Goal: Leave review/rating: Leave review/rating

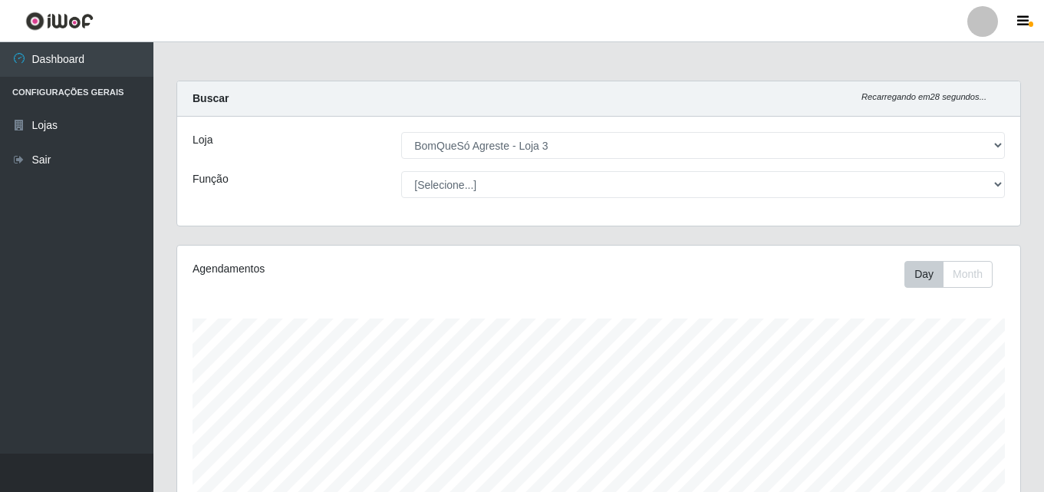
select select "215"
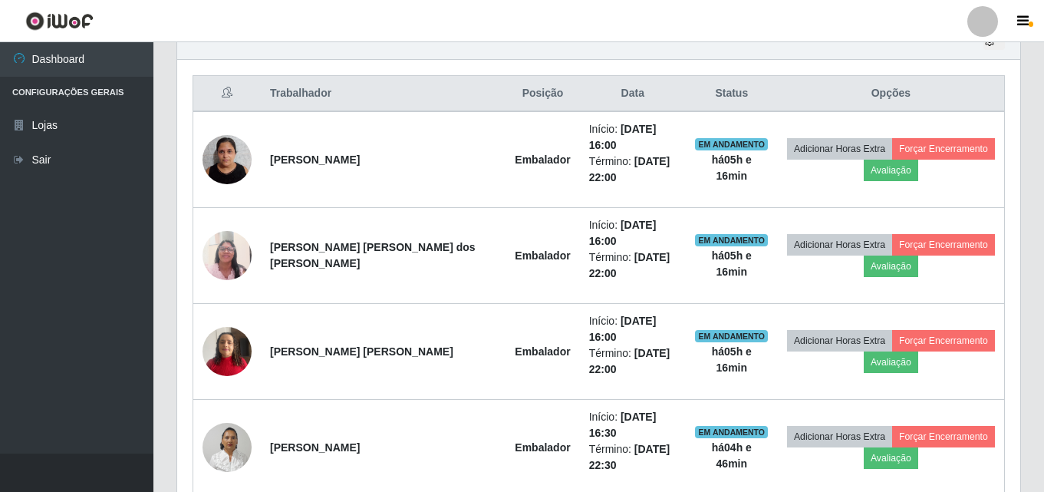
scroll to position [318, 843]
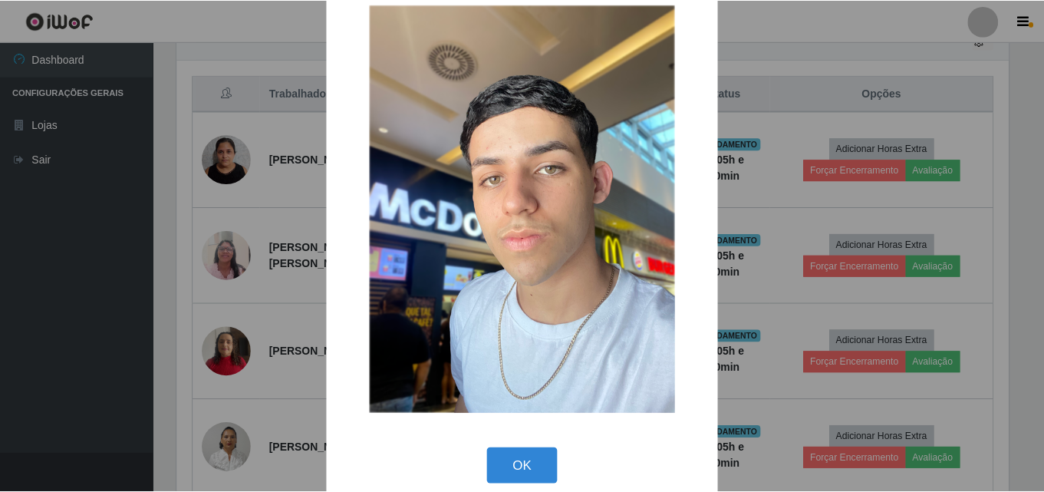
scroll to position [51, 0]
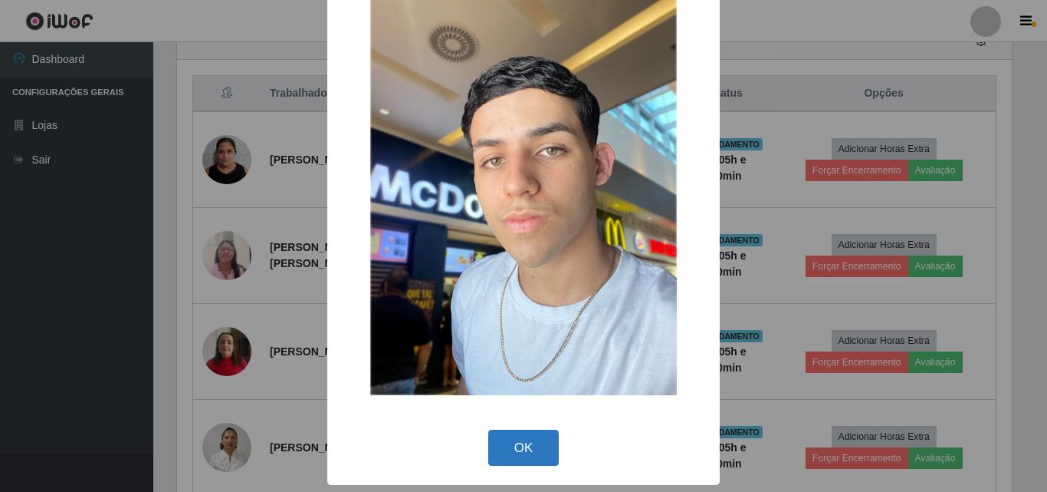
click at [505, 449] on button "OK" at bounding box center [523, 447] width 71 height 36
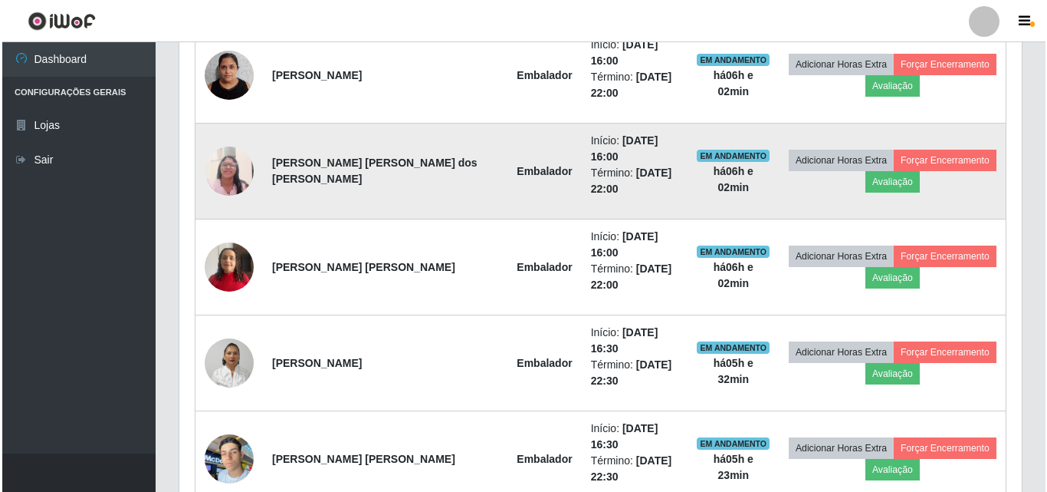
scroll to position [653, 0]
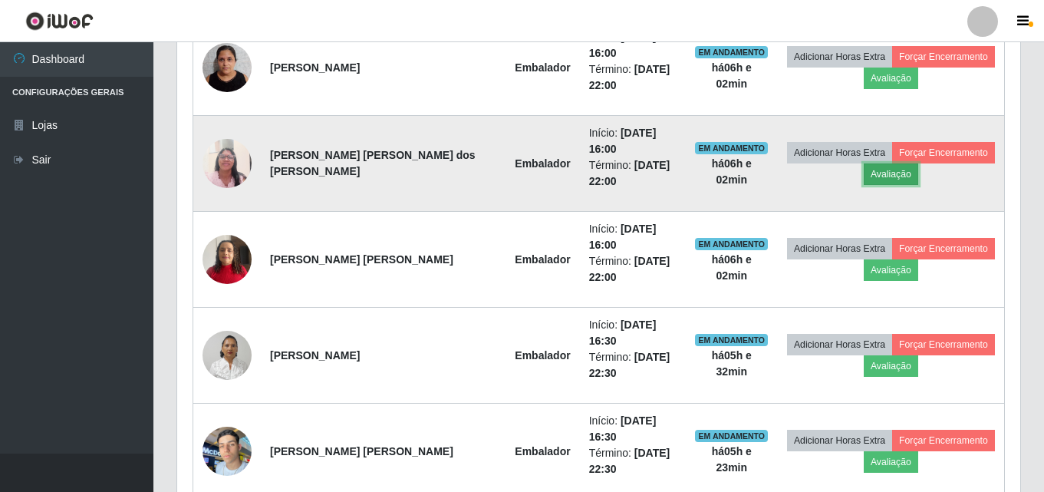
click at [863, 163] on button "Avaliação" at bounding box center [890, 173] width 54 height 21
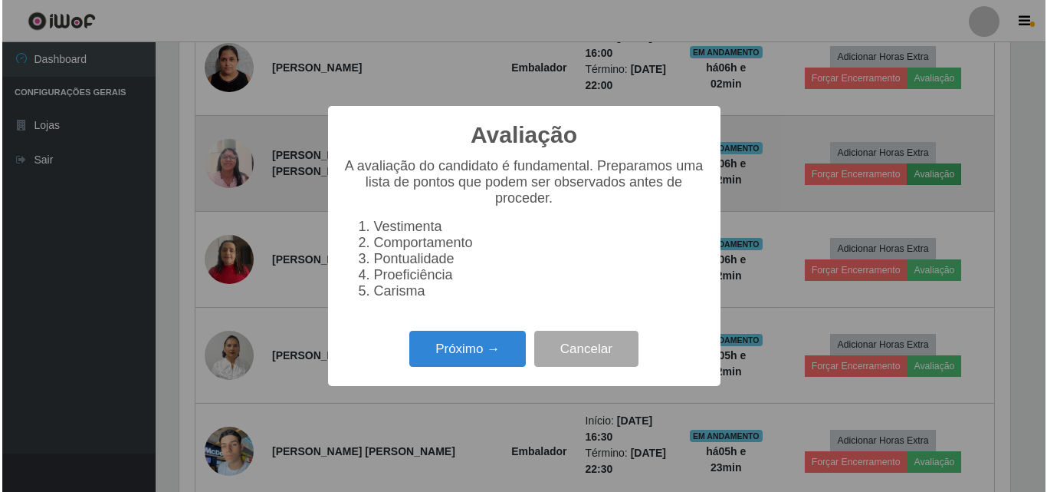
scroll to position [318, 835]
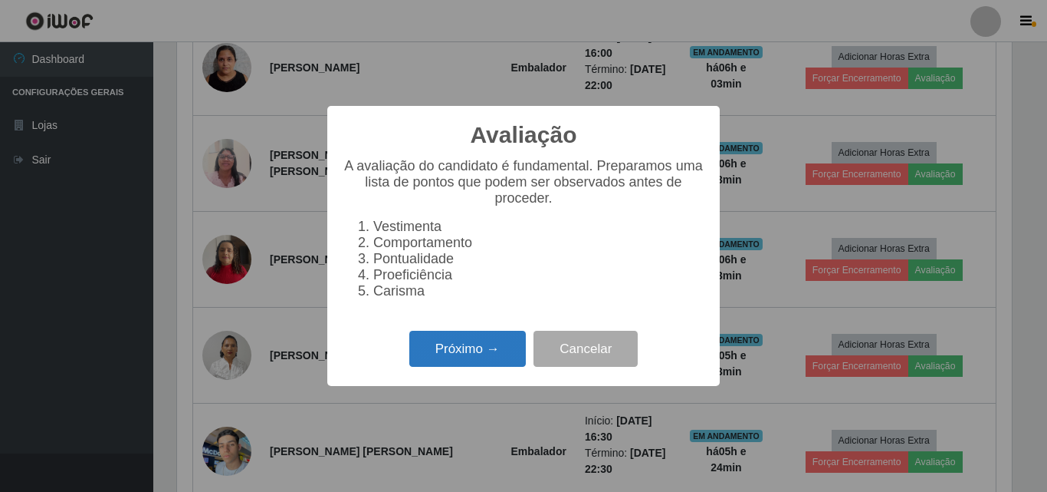
click at [501, 349] on button "Próximo →" at bounding box center [467, 348] width 117 height 36
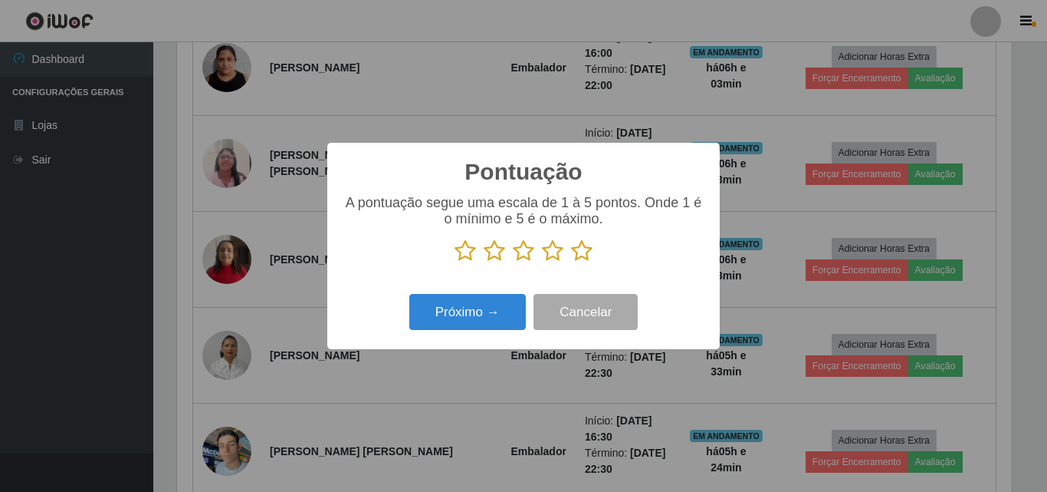
click at [585, 258] on icon at bounding box center [581, 250] width 21 height 23
click at [571, 262] on input "radio" at bounding box center [571, 262] width 0 height 0
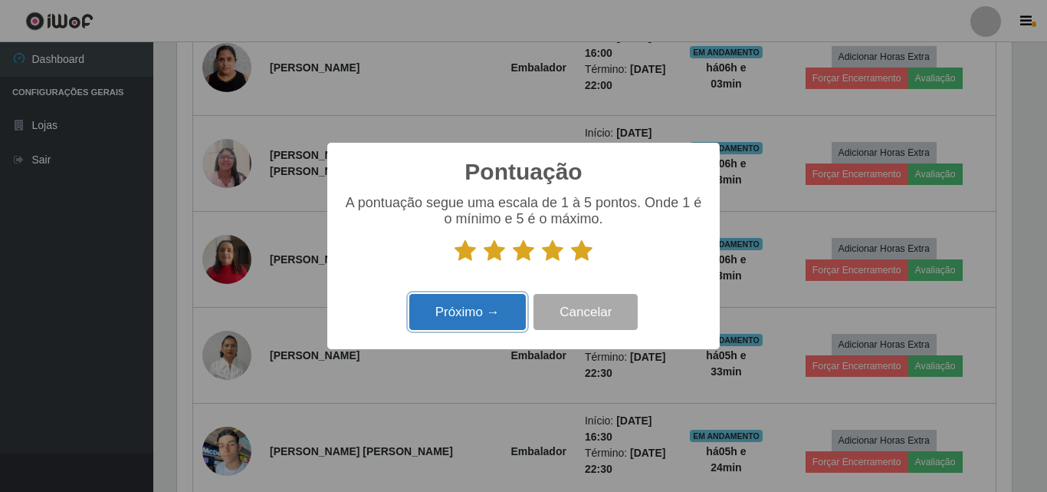
click at [477, 307] on button "Próximo →" at bounding box center [467, 312] width 117 height 36
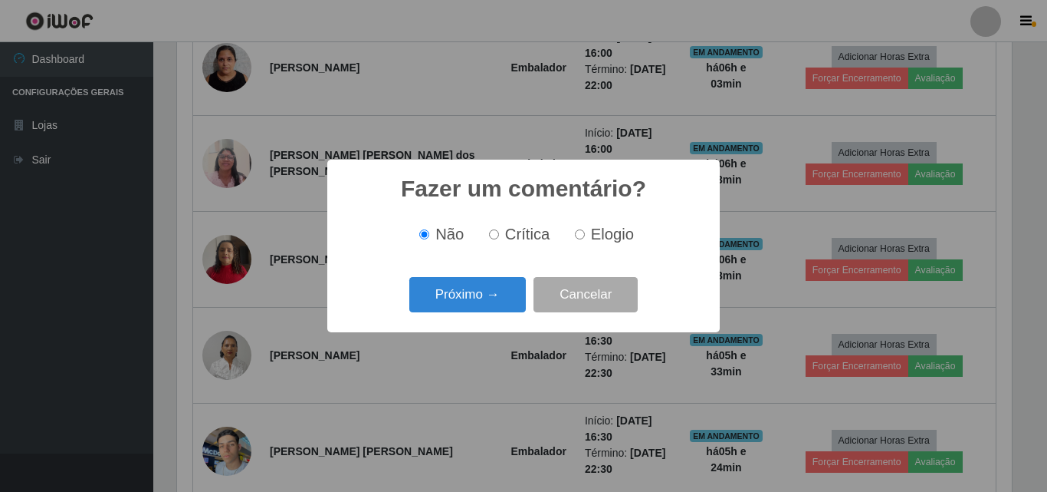
click at [582, 234] on input "Elogio" at bounding box center [580, 234] width 10 height 10
radio input "true"
click at [486, 291] on button "Próximo →" at bounding box center [467, 295] width 117 height 36
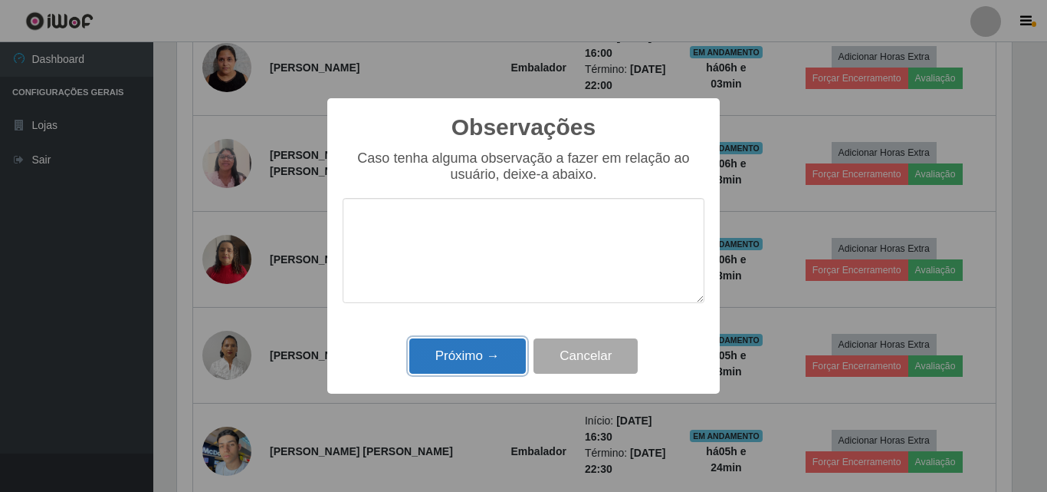
click at [454, 364] on button "Próximo →" at bounding box center [467, 356] width 117 height 36
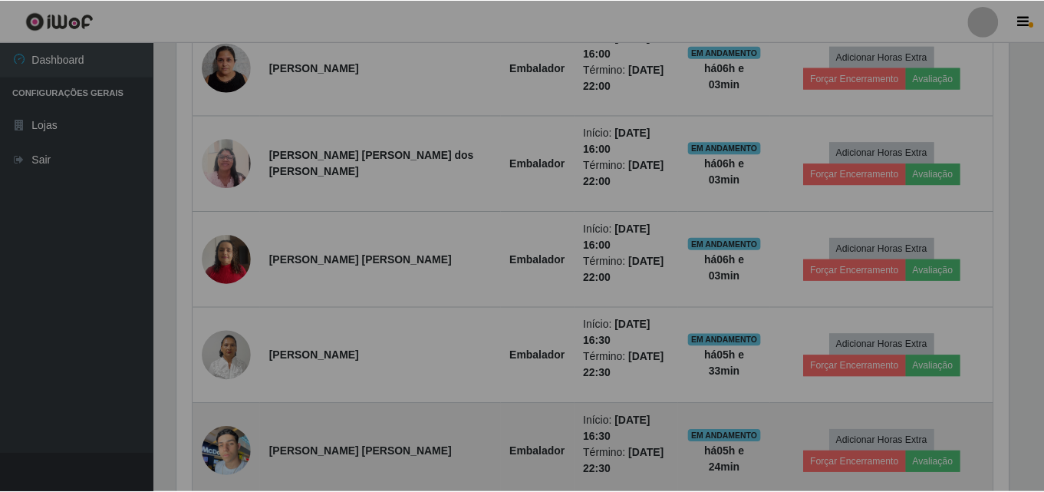
scroll to position [318, 843]
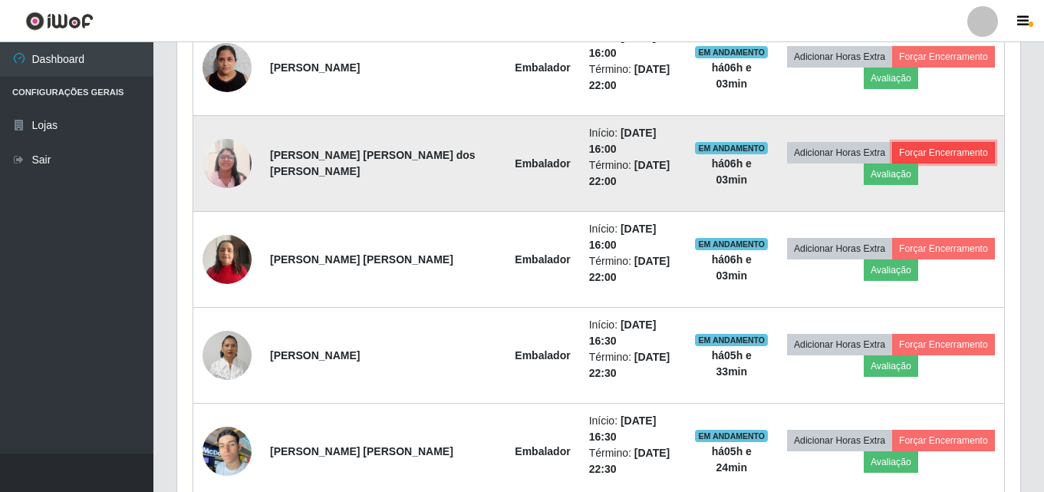
click at [932, 142] on button "Forçar Encerramento" at bounding box center [943, 152] width 103 height 21
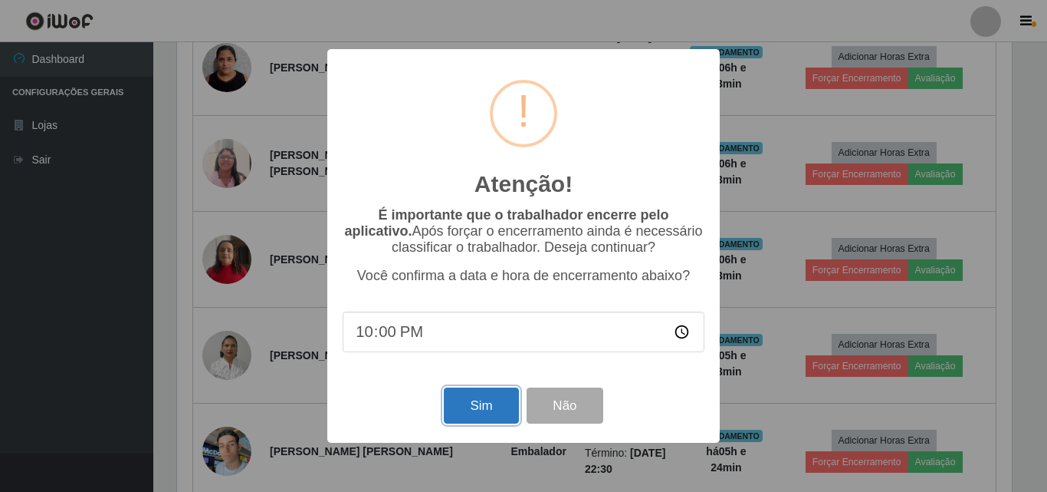
click at [478, 407] on button "Sim" at bounding box center [481, 405] width 74 height 36
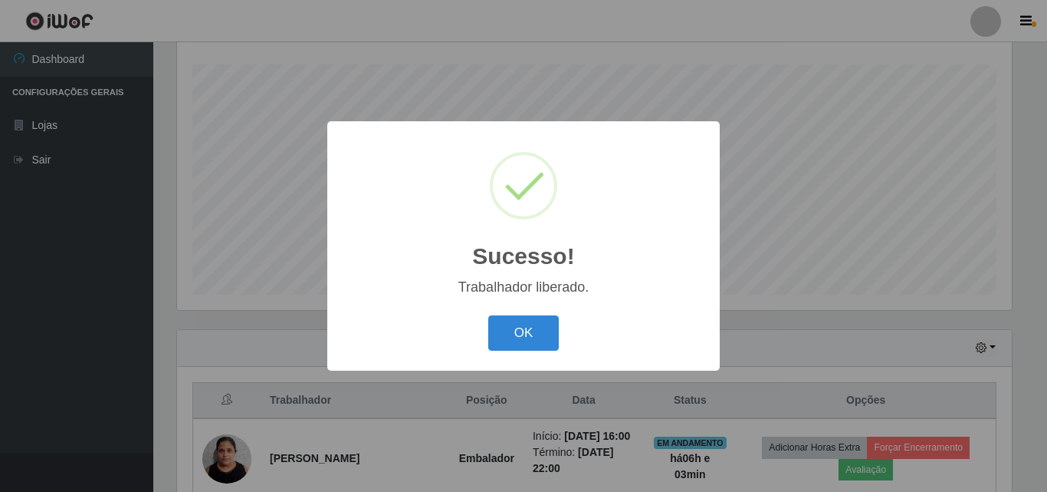
click at [528, 315] on div "OK Cancel" at bounding box center [524, 333] width 362 height 44
click at [526, 331] on button "OK" at bounding box center [523, 333] width 71 height 36
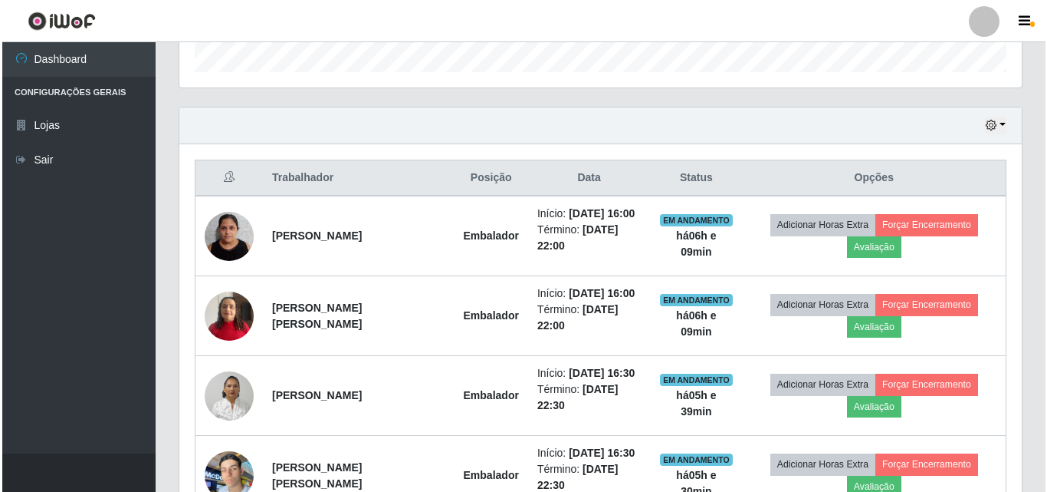
scroll to position [573, 0]
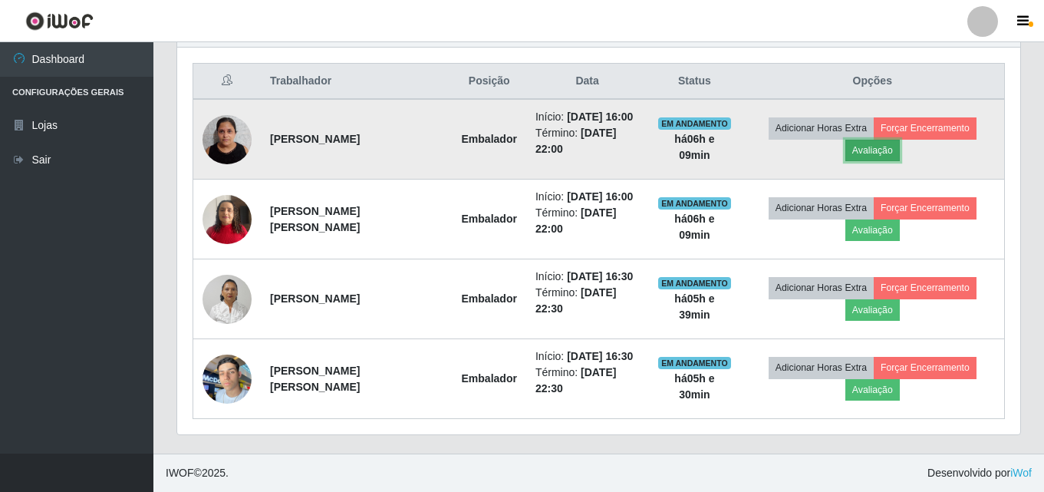
click at [876, 143] on button "Avaliação" at bounding box center [872, 150] width 54 height 21
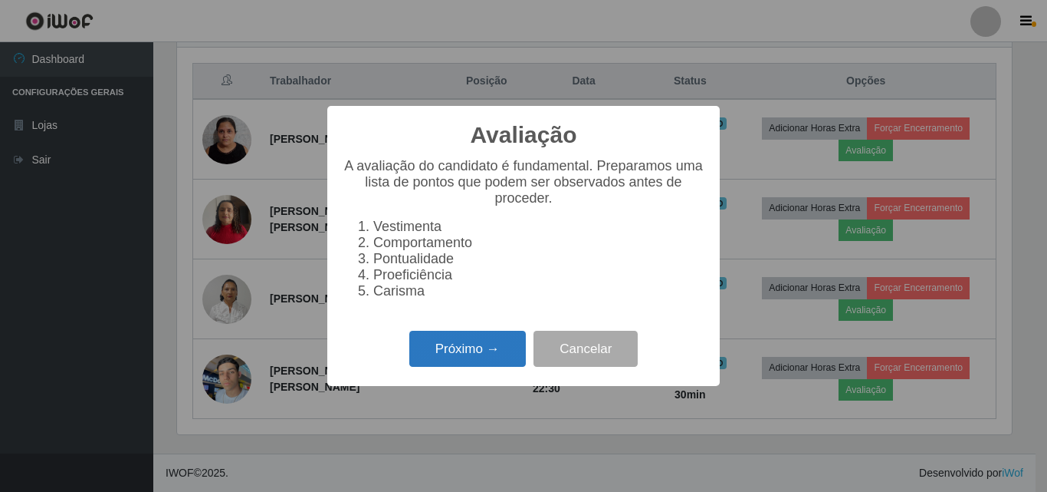
click at [456, 356] on button "Próximo →" at bounding box center [467, 348] width 117 height 36
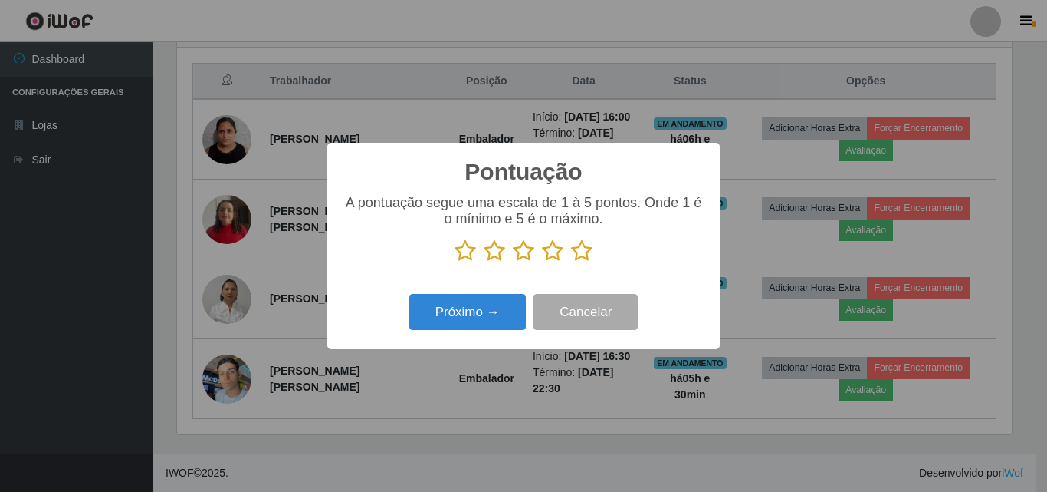
click at [581, 258] on icon at bounding box center [581, 250] width 21 height 23
click at [571, 262] on input "radio" at bounding box center [571, 262] width 0 height 0
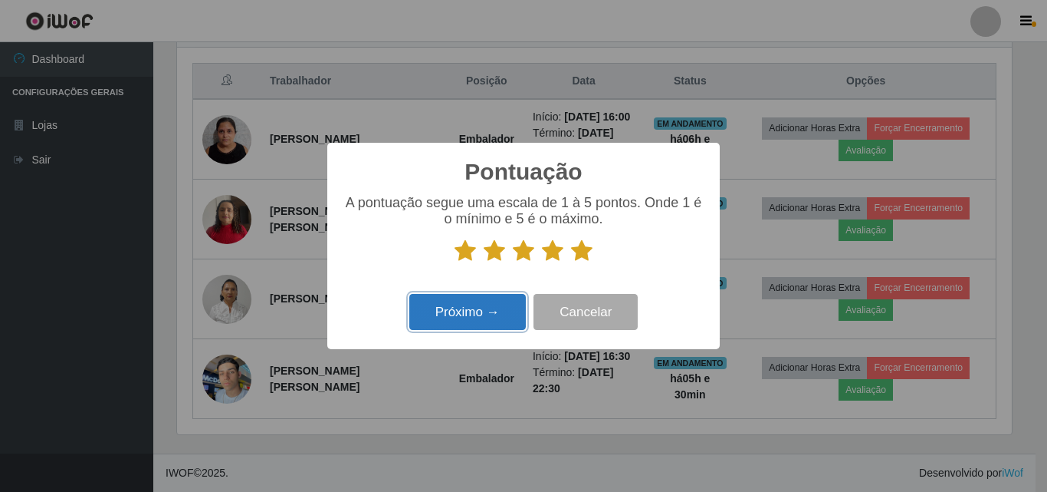
click at [486, 312] on button "Próximo →" at bounding box center [467, 312] width 117 height 36
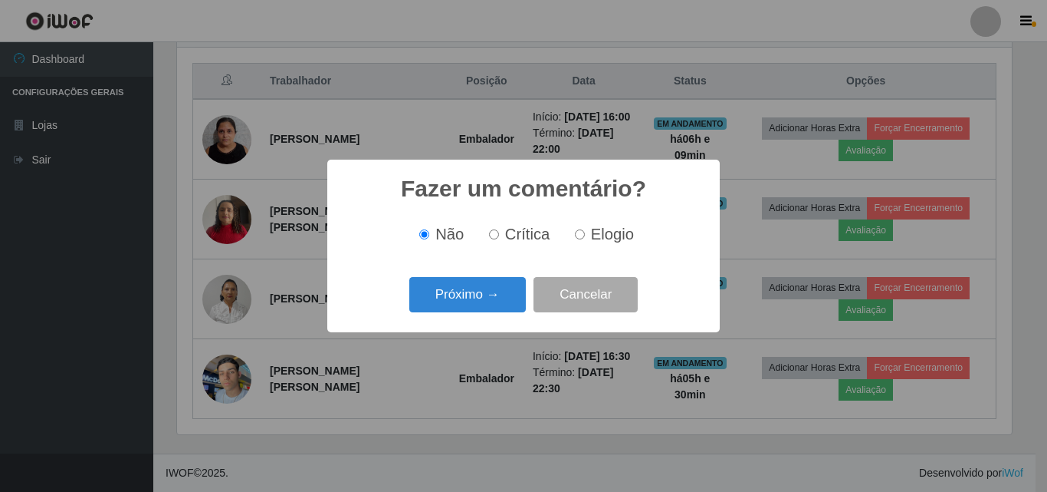
click at [584, 238] on label "Elogio" at bounding box center [601, 234] width 65 height 18
click at [584, 238] on input "Elogio" at bounding box center [580, 234] width 10 height 10
radio input "true"
click at [491, 301] on button "Próximo →" at bounding box center [467, 295] width 117 height 36
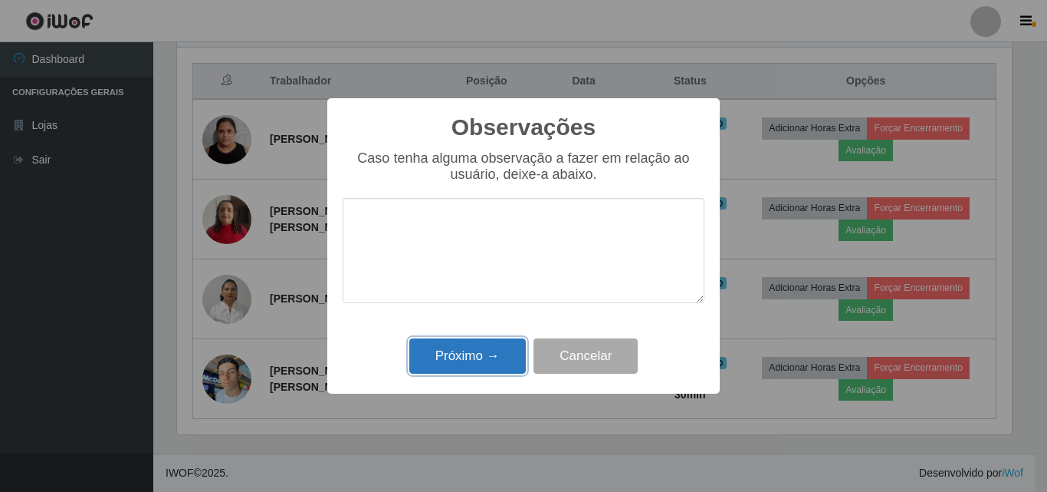
click at [494, 360] on button "Próximo →" at bounding box center [467, 356] width 117 height 36
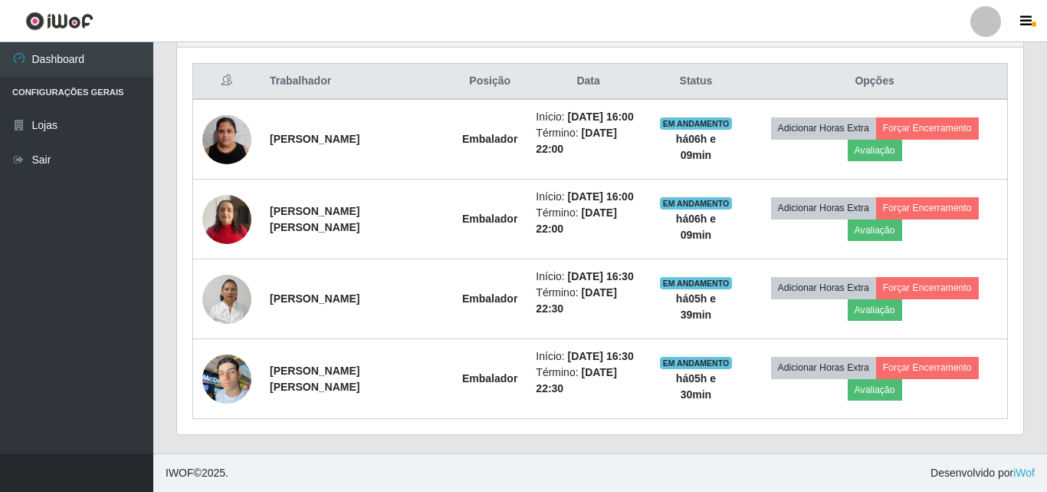
scroll to position [318, 843]
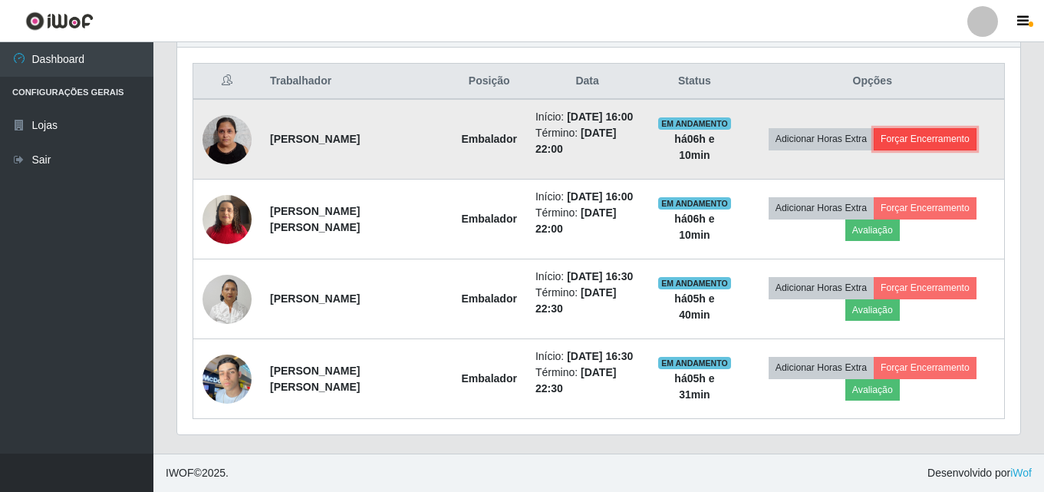
click at [922, 140] on button "Forçar Encerramento" at bounding box center [924, 138] width 103 height 21
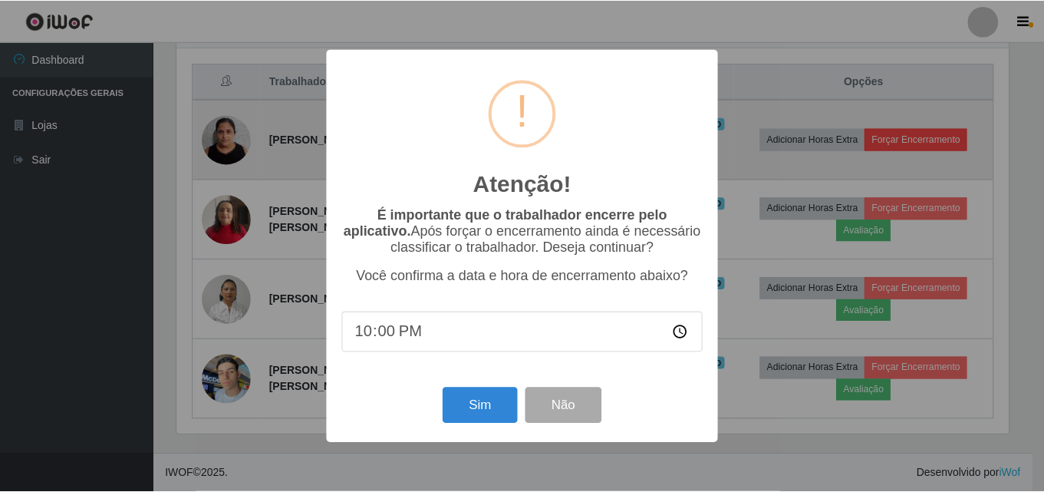
scroll to position [318, 835]
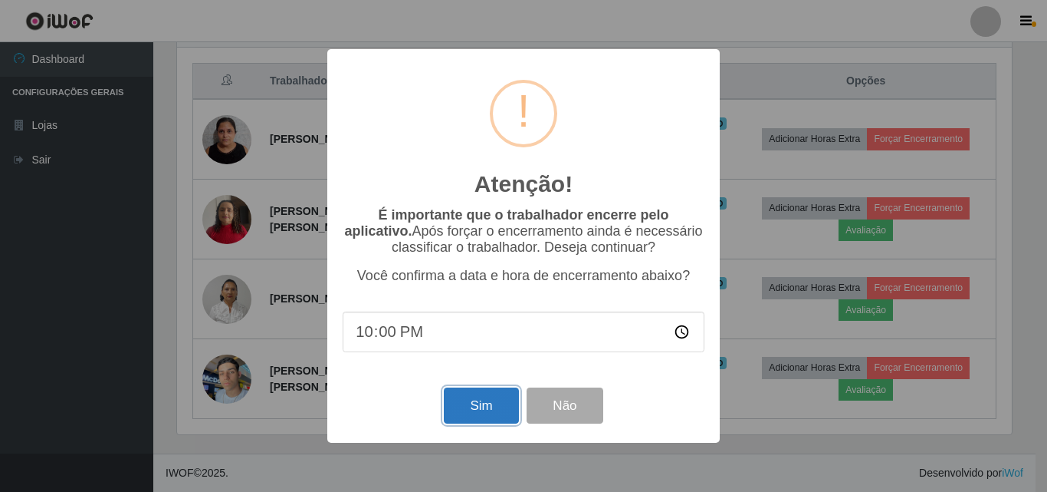
click at [489, 400] on button "Sim" at bounding box center [481, 405] width 74 height 36
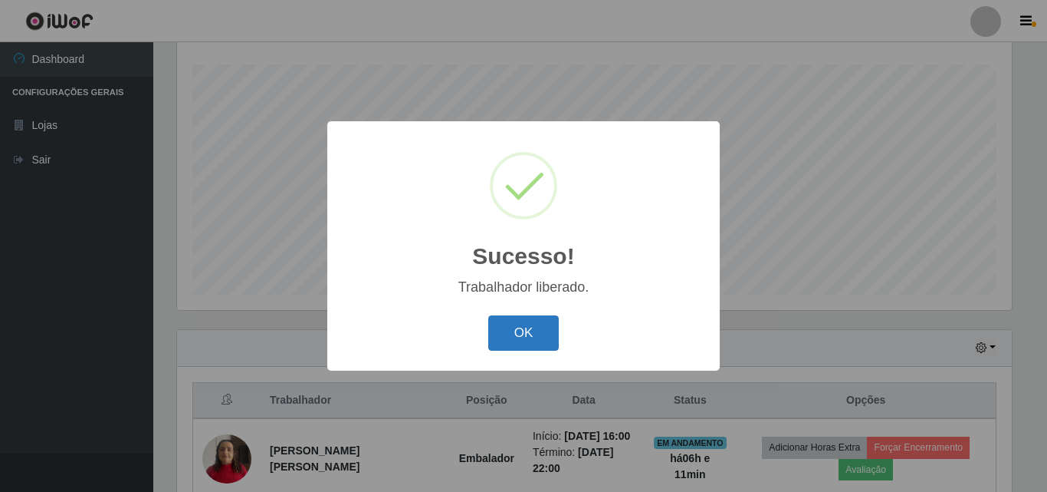
click at [540, 334] on button "OK" at bounding box center [523, 333] width 71 height 36
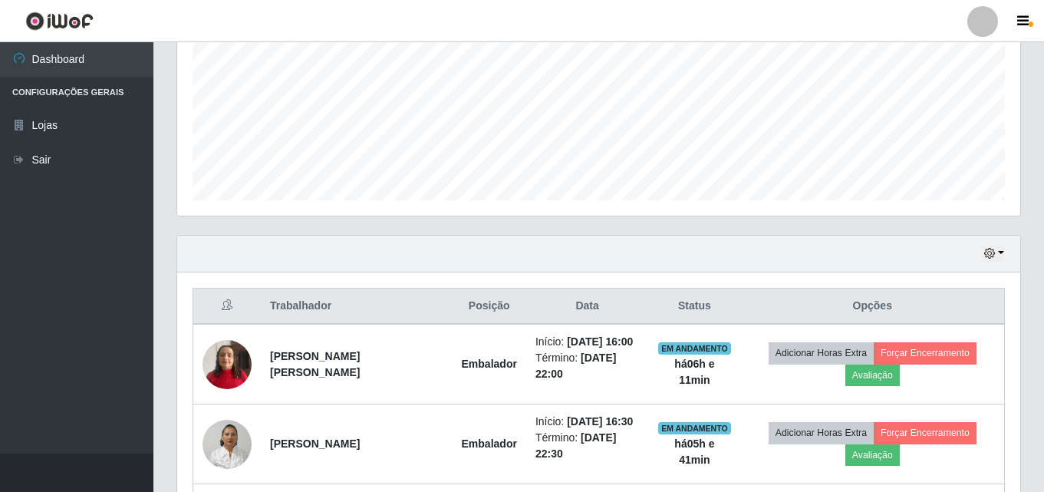
scroll to position [493, 0]
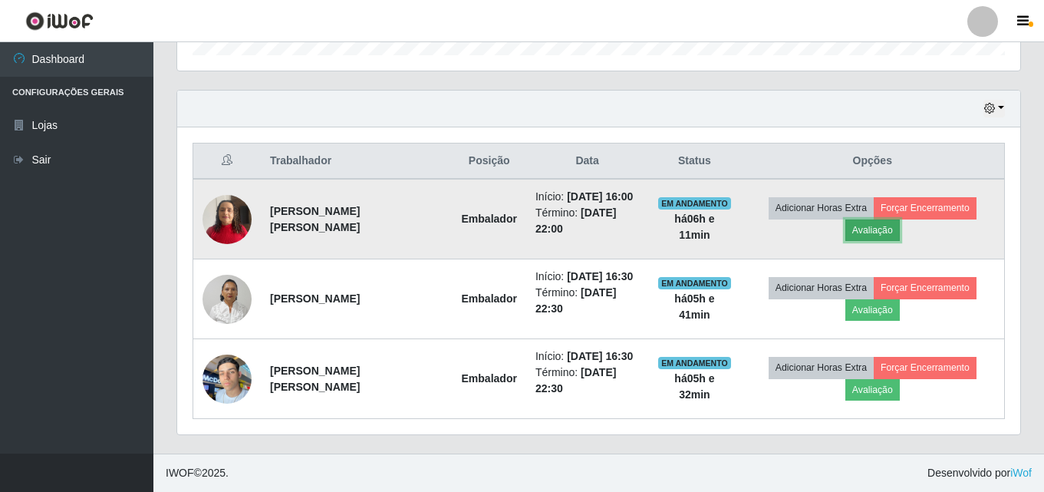
click at [881, 235] on button "Avaliação" at bounding box center [872, 229] width 54 height 21
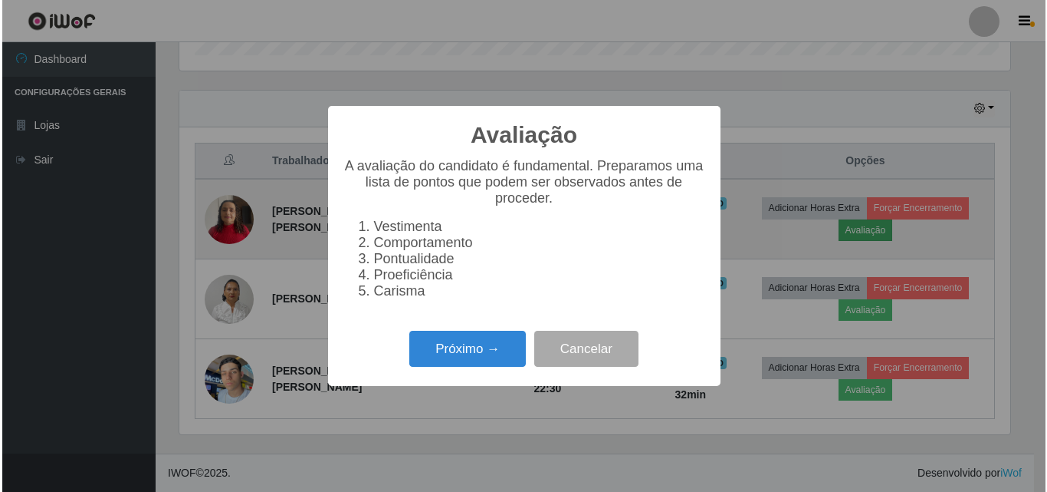
scroll to position [318, 835]
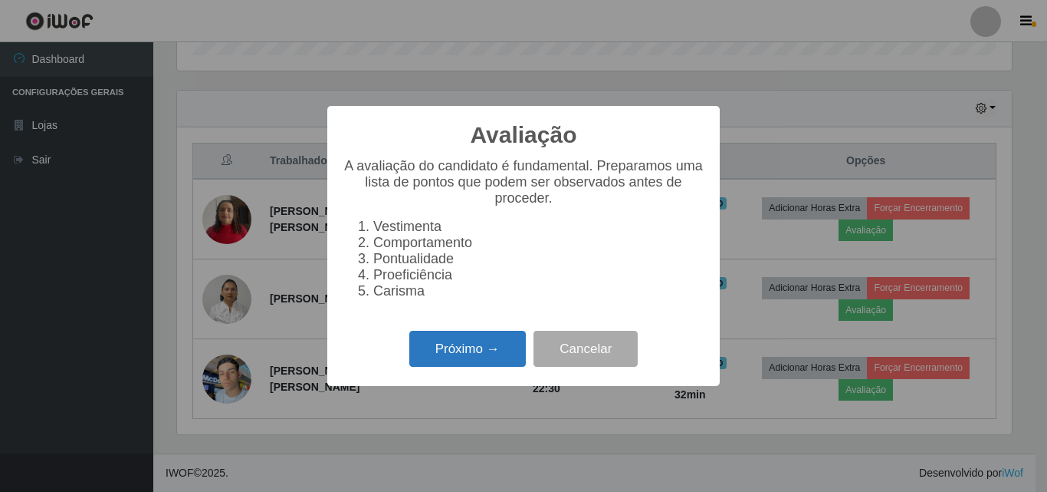
click at [462, 367] on button "Próximo →" at bounding box center [467, 348] width 117 height 36
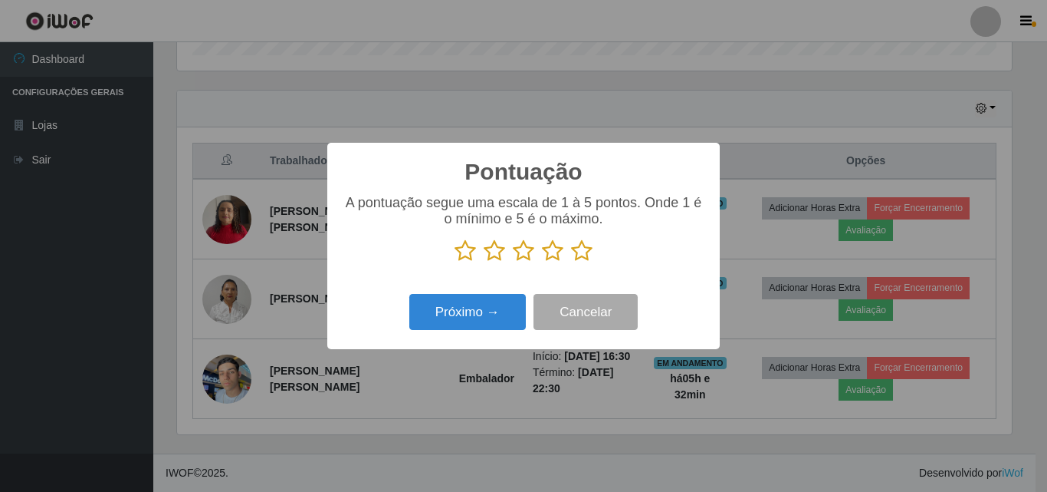
scroll to position [766491, 765974]
click at [585, 253] on icon at bounding box center [581, 250] width 21 height 23
click at [571, 262] on input "radio" at bounding box center [571, 262] width 0 height 0
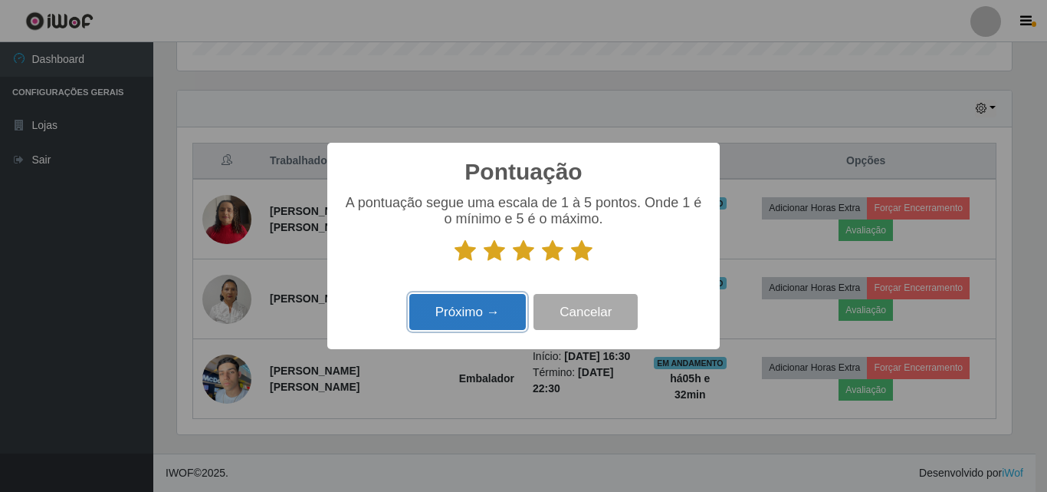
click at [519, 316] on button "Próximo →" at bounding box center [467, 312] width 117 height 36
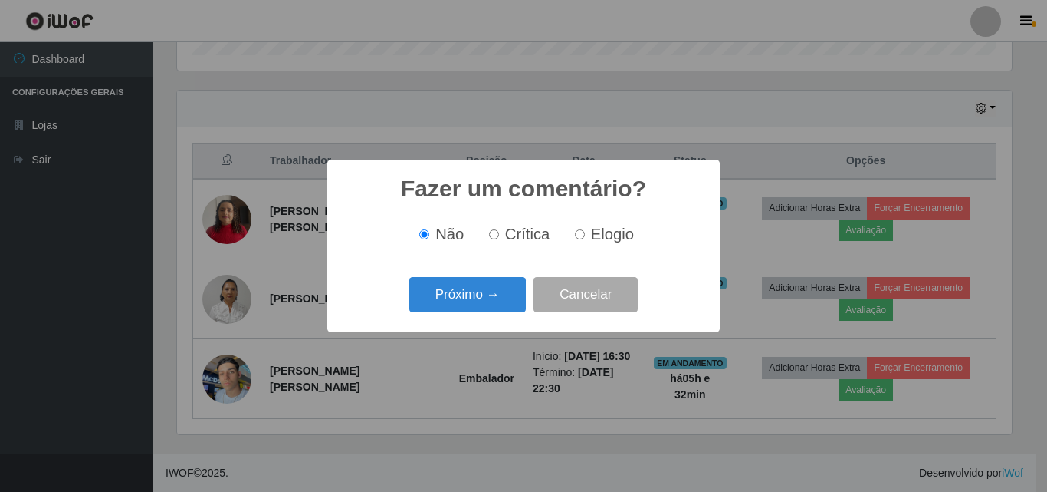
click at [585, 236] on label "Elogio" at bounding box center [601, 234] width 65 height 18
click at [585, 236] on input "Elogio" at bounding box center [580, 234] width 10 height 10
radio input "true"
click at [520, 296] on button "Próximo →" at bounding box center [467, 295] width 117 height 36
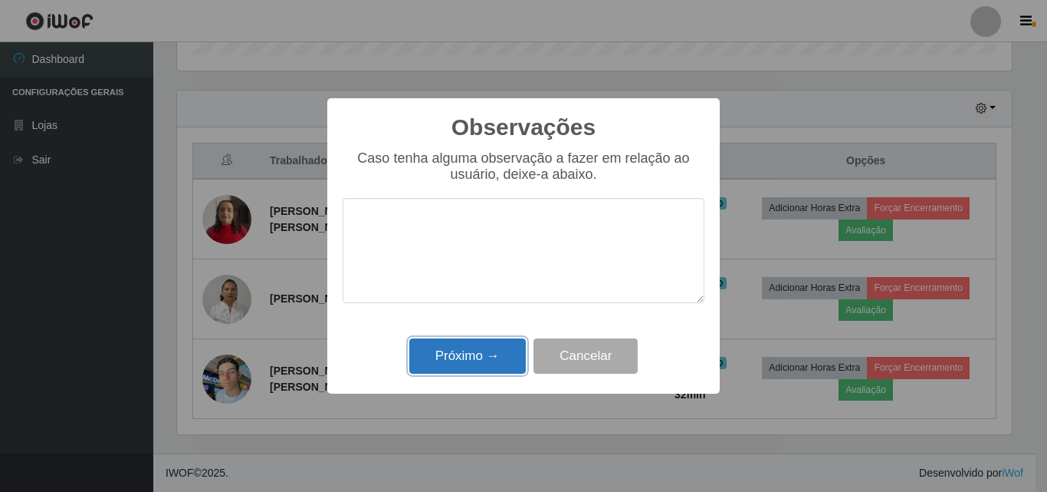
click at [504, 356] on button "Próximo →" at bounding box center [467, 356] width 117 height 36
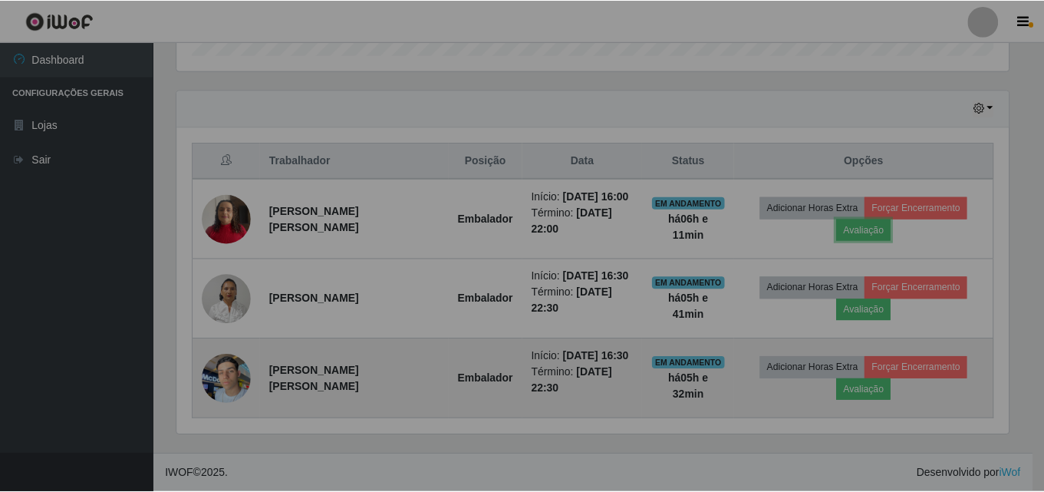
scroll to position [318, 843]
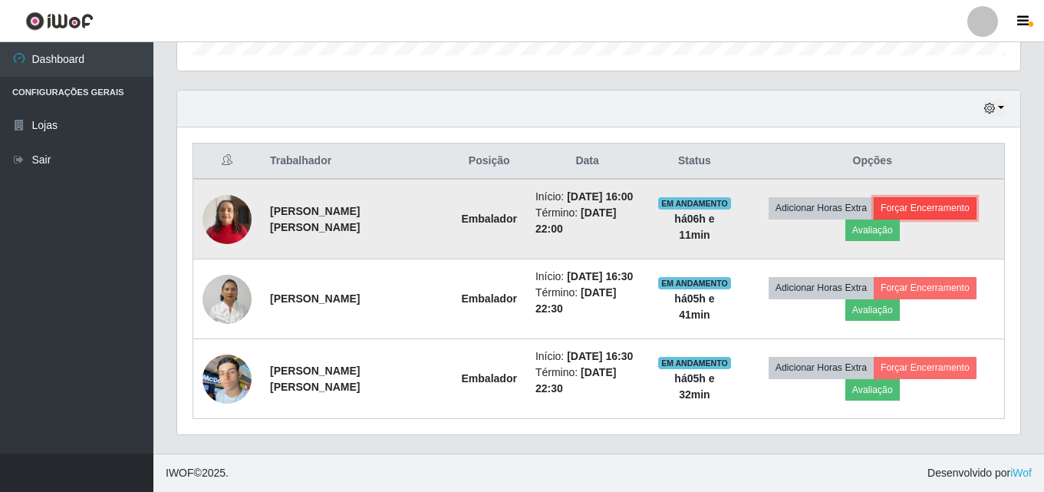
click at [932, 206] on button "Forçar Encerramento" at bounding box center [924, 207] width 103 height 21
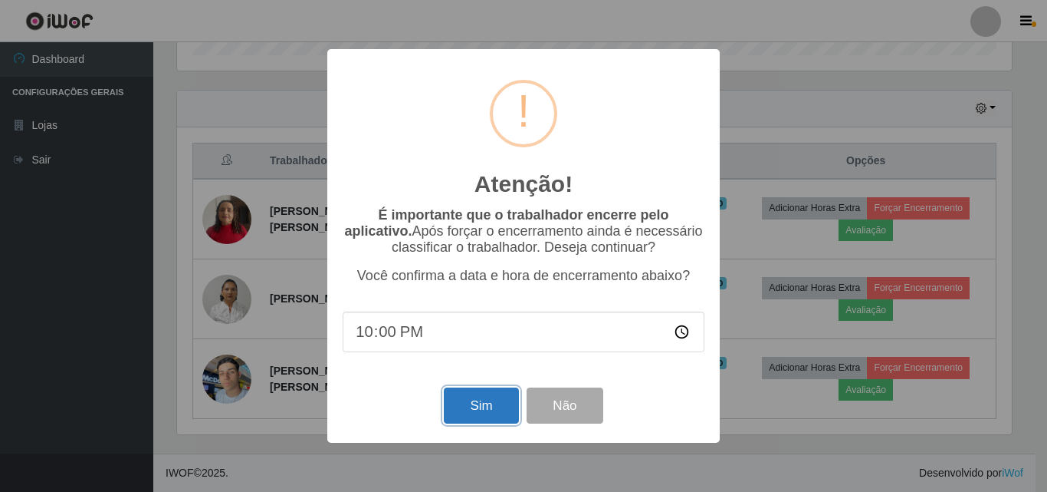
click at [502, 413] on button "Sim" at bounding box center [481, 405] width 74 height 36
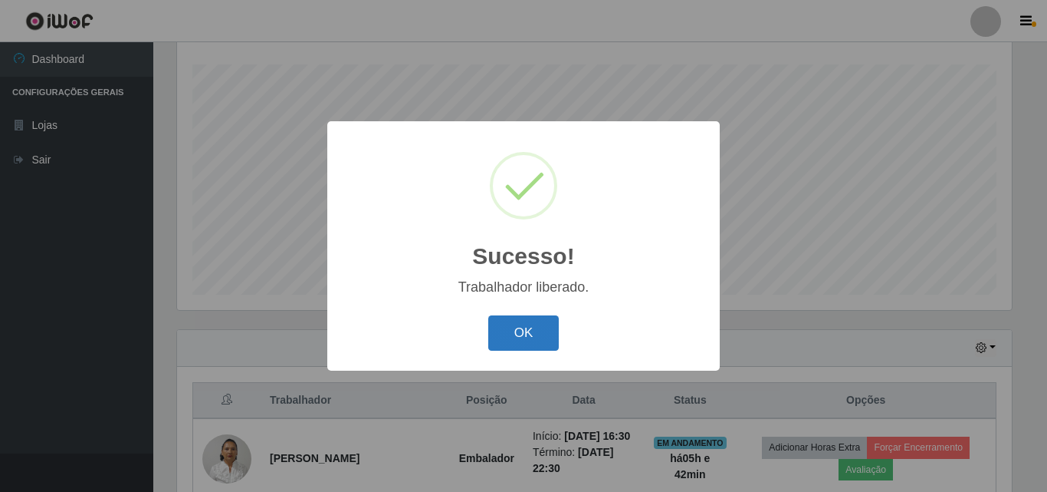
click at [499, 342] on button "OK" at bounding box center [523, 333] width 71 height 36
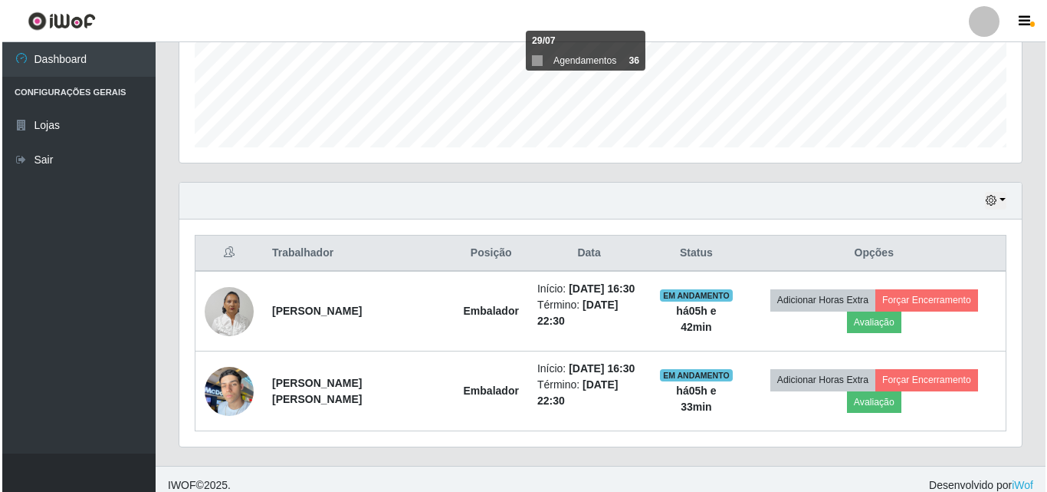
scroll to position [413, 0]
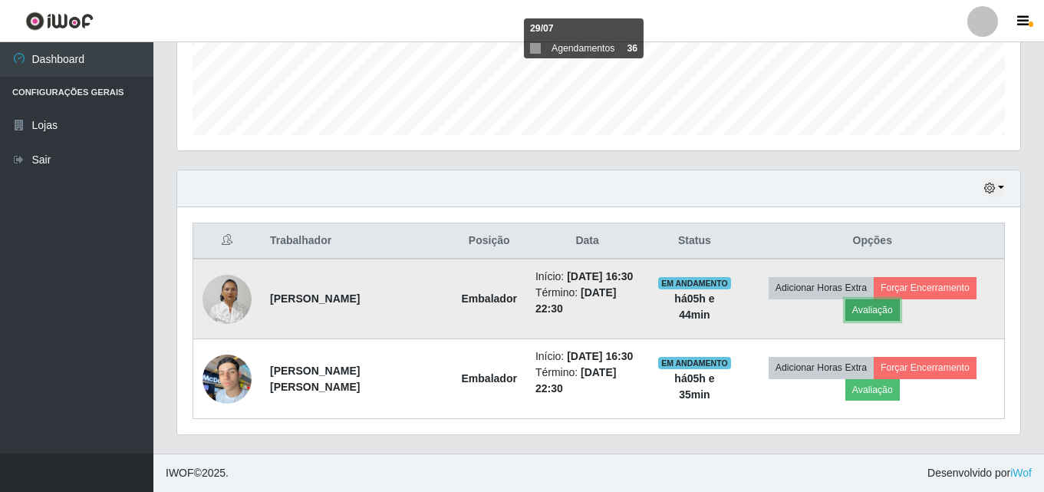
click at [870, 312] on button "Avaliação" at bounding box center [872, 309] width 54 height 21
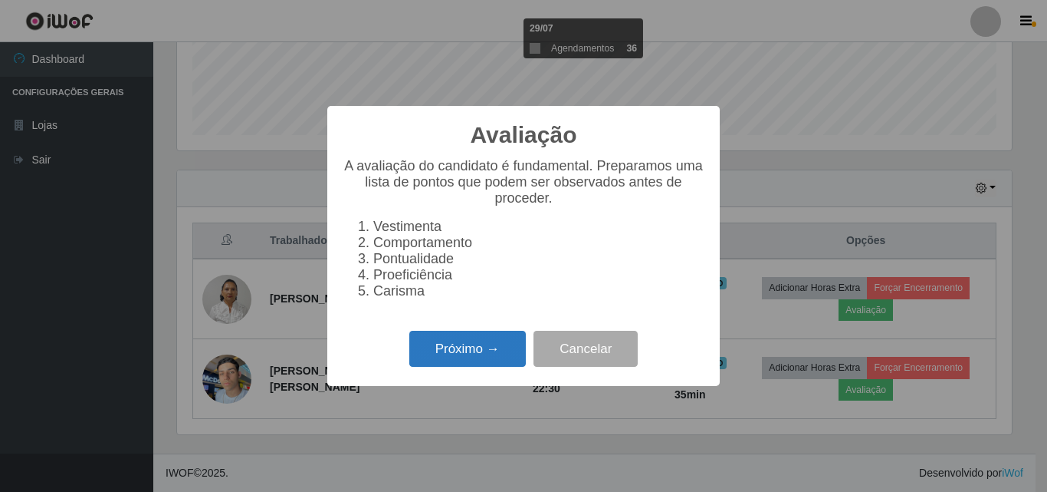
click at [469, 363] on button "Próximo →" at bounding box center [467, 348] width 117 height 36
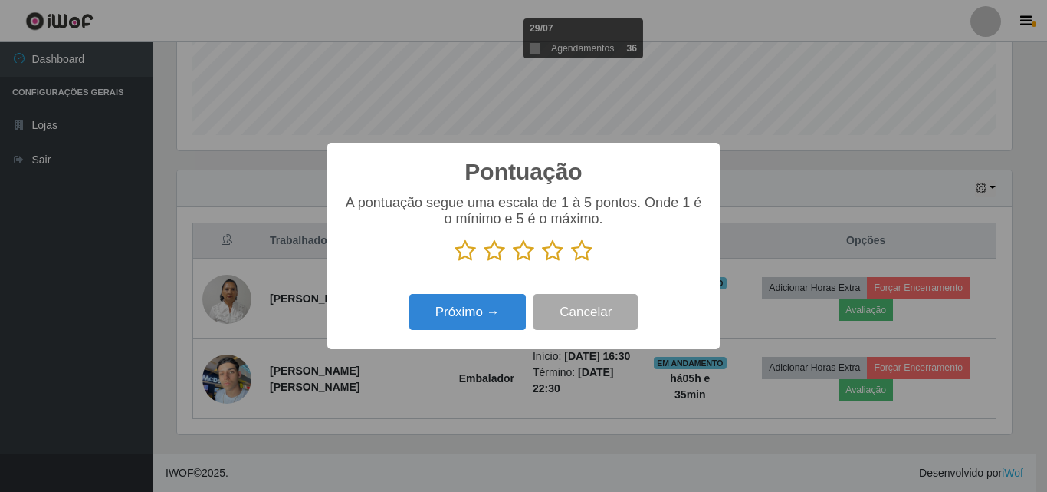
scroll to position [766491, 765974]
click at [577, 254] on icon at bounding box center [581, 250] width 21 height 23
click at [571, 262] on input "radio" at bounding box center [571, 262] width 0 height 0
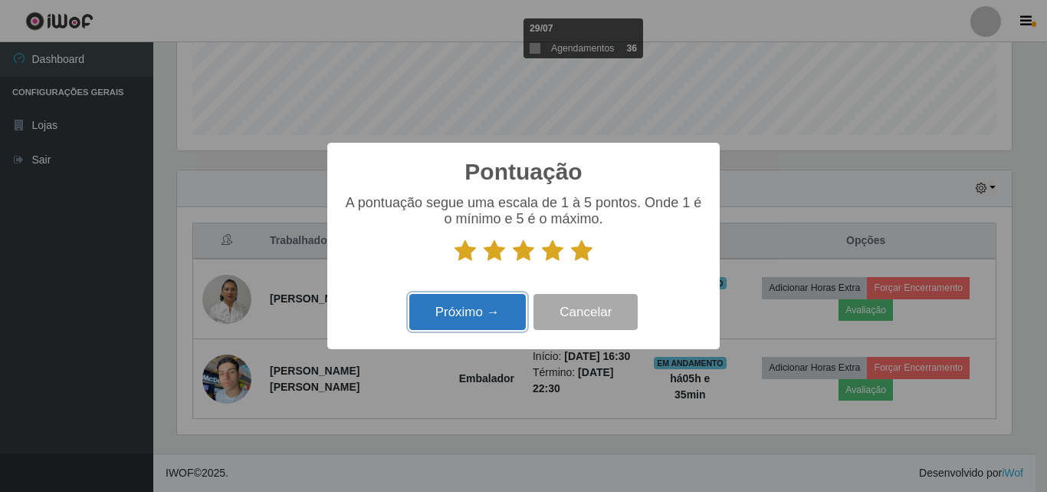
click at [513, 315] on button "Próximo →" at bounding box center [467, 312] width 117 height 36
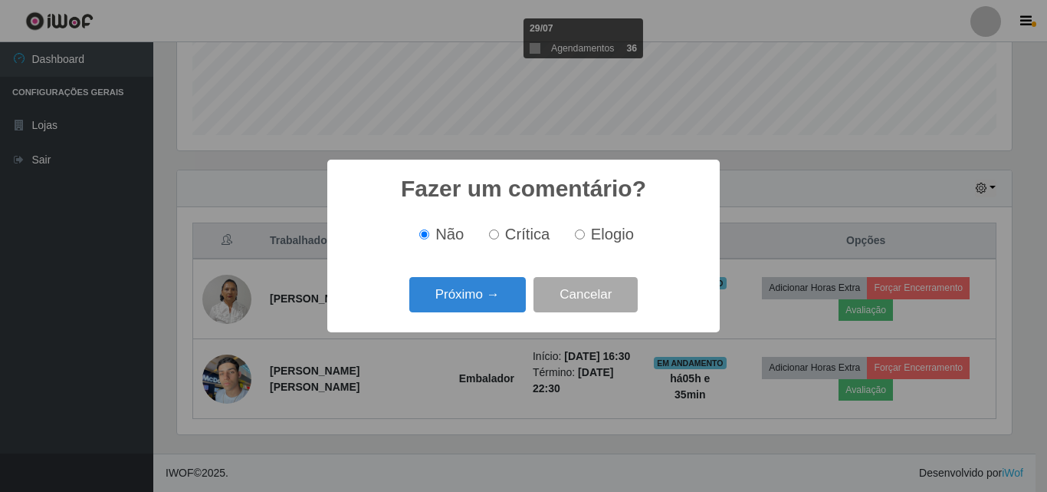
click at [582, 237] on input "Elogio" at bounding box center [580, 234] width 10 height 10
radio input "true"
click at [495, 286] on button "Próximo →" at bounding box center [467, 295] width 117 height 36
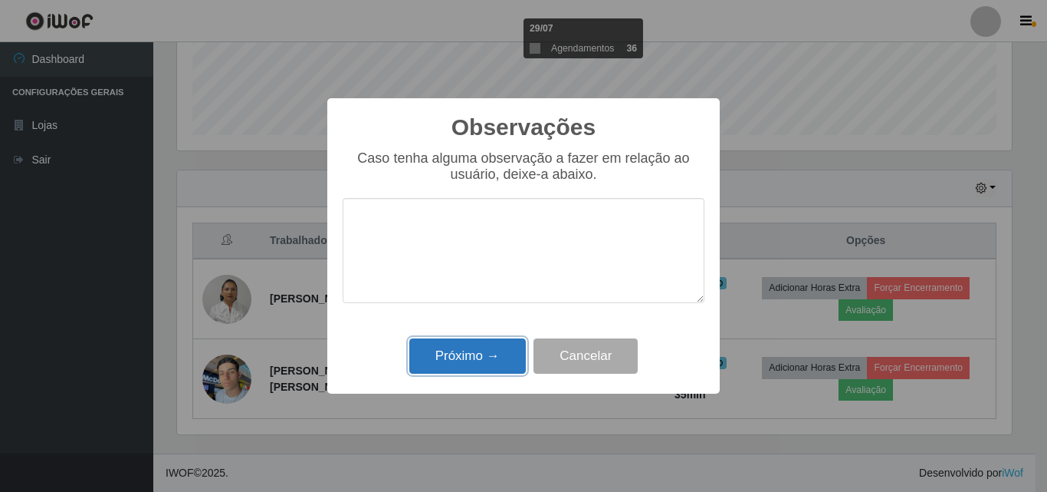
click at [487, 362] on button "Próximo →" at bounding box center [467, 356] width 117 height 36
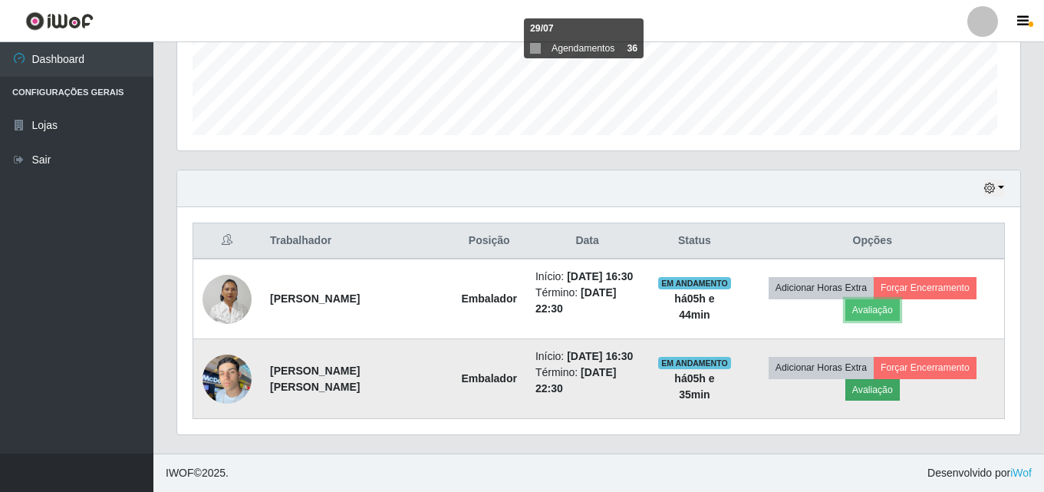
scroll to position [318, 843]
click at [884, 386] on button "Avaliação" at bounding box center [872, 389] width 54 height 21
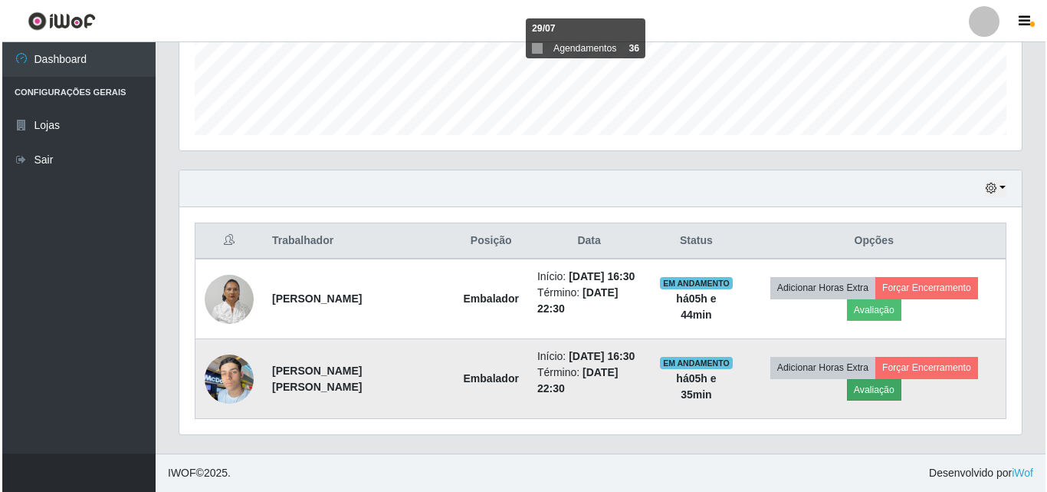
scroll to position [318, 835]
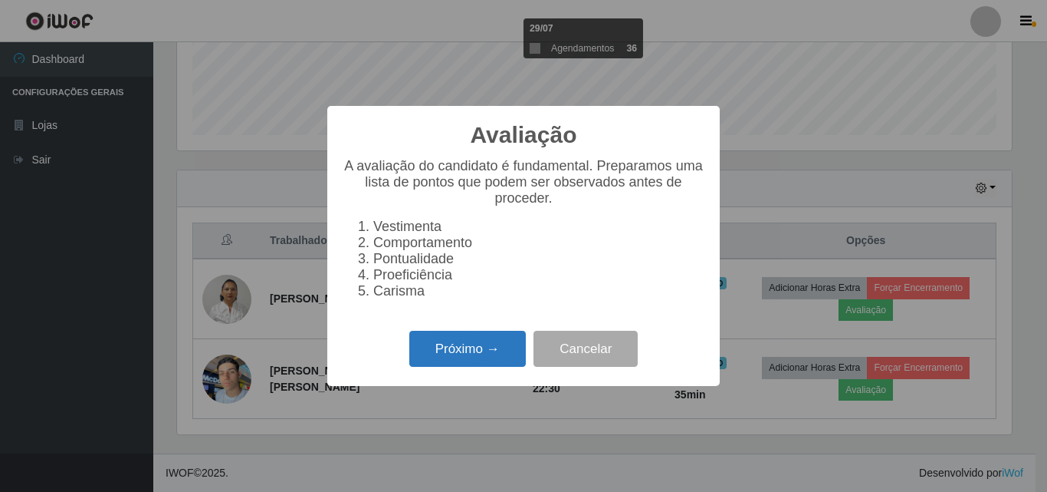
click at [487, 357] on button "Próximo →" at bounding box center [467, 348] width 117 height 36
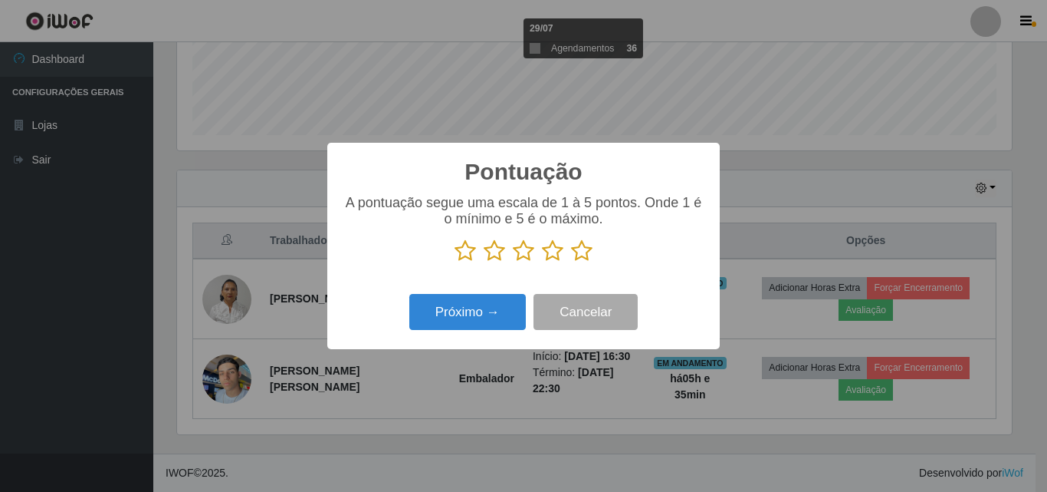
click at [590, 257] on icon at bounding box center [581, 250] width 21 height 23
click at [571, 262] on input "radio" at bounding box center [571, 262] width 0 height 0
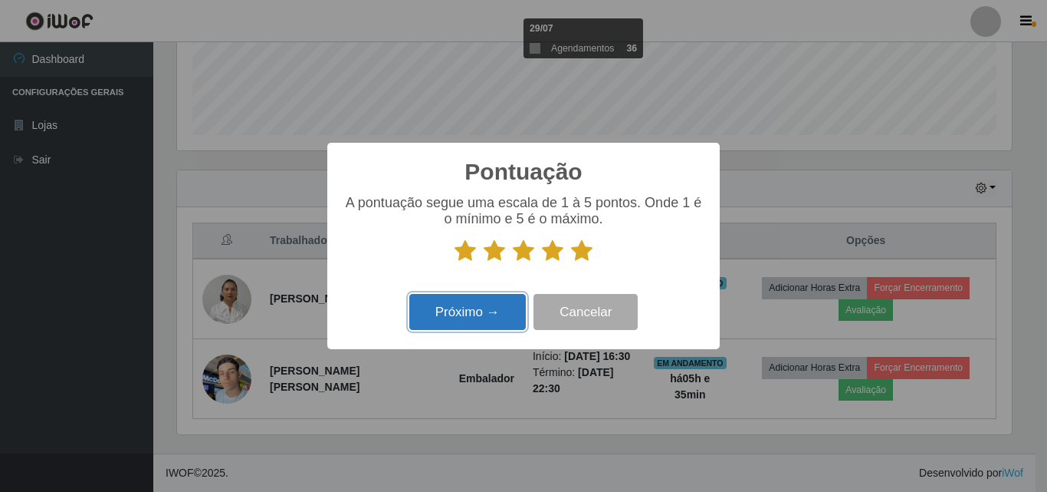
click at [508, 310] on button "Próximo →" at bounding box center [467, 312] width 117 height 36
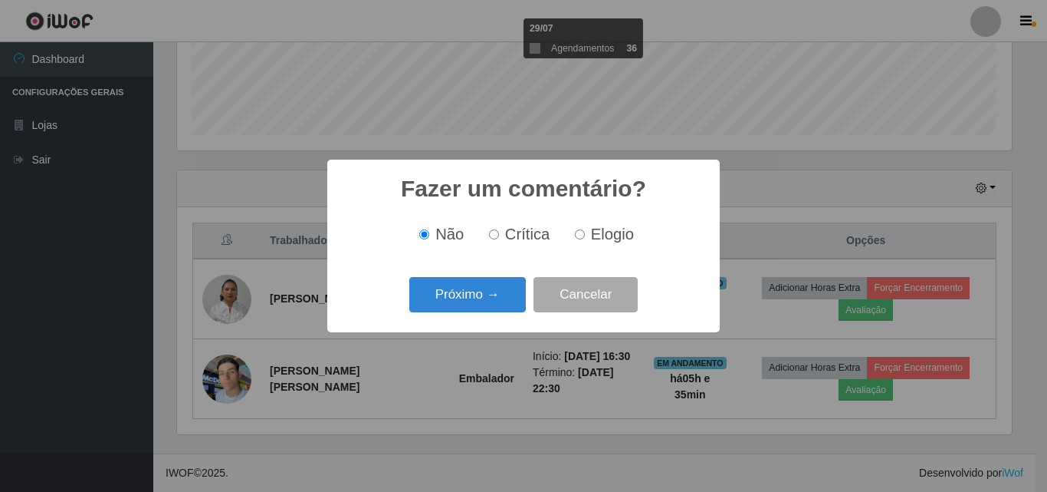
click at [631, 242] on span "Elogio" at bounding box center [612, 233] width 43 height 17
click at [585, 239] on input "Elogio" at bounding box center [580, 234] width 10 height 10
radio input "true"
click at [521, 295] on button "Próximo →" at bounding box center [467, 295] width 117 height 36
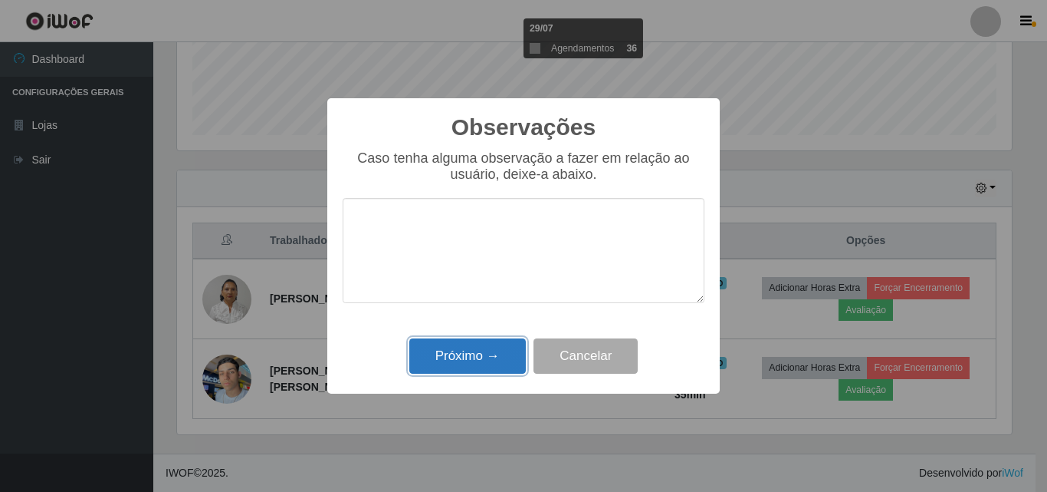
click at [492, 346] on button "Próximo →" at bounding box center [467, 356] width 117 height 36
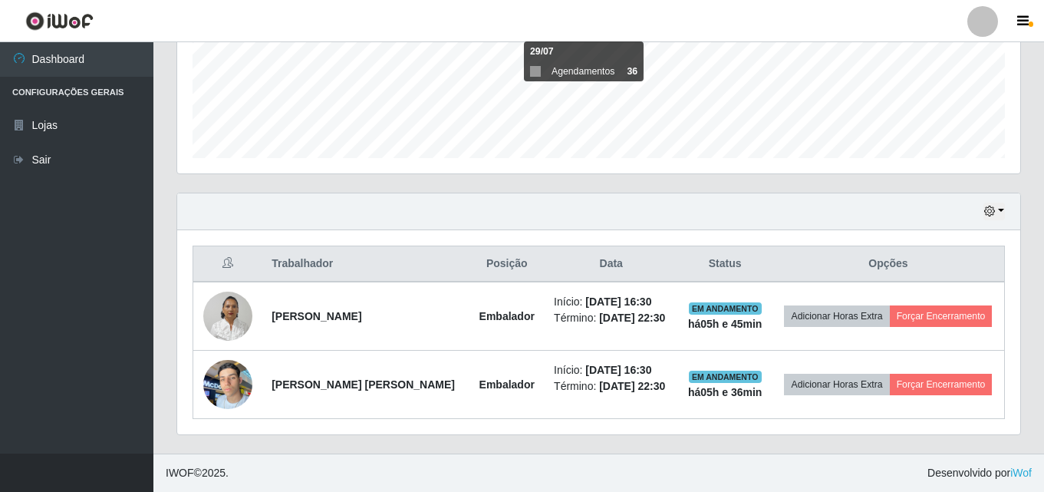
scroll to position [390, 0]
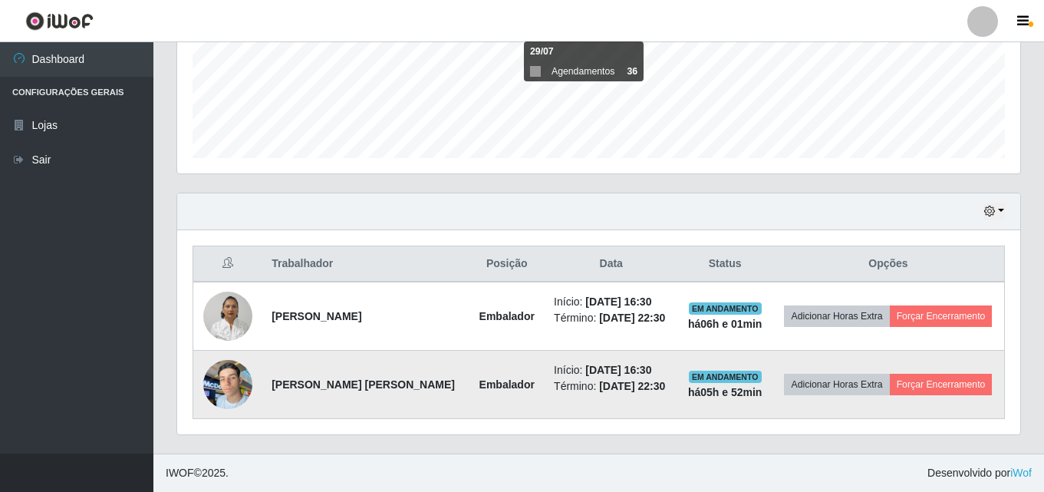
drag, startPoint x: 770, startPoint y: 359, endPoint x: 735, endPoint y: 367, distance: 36.1
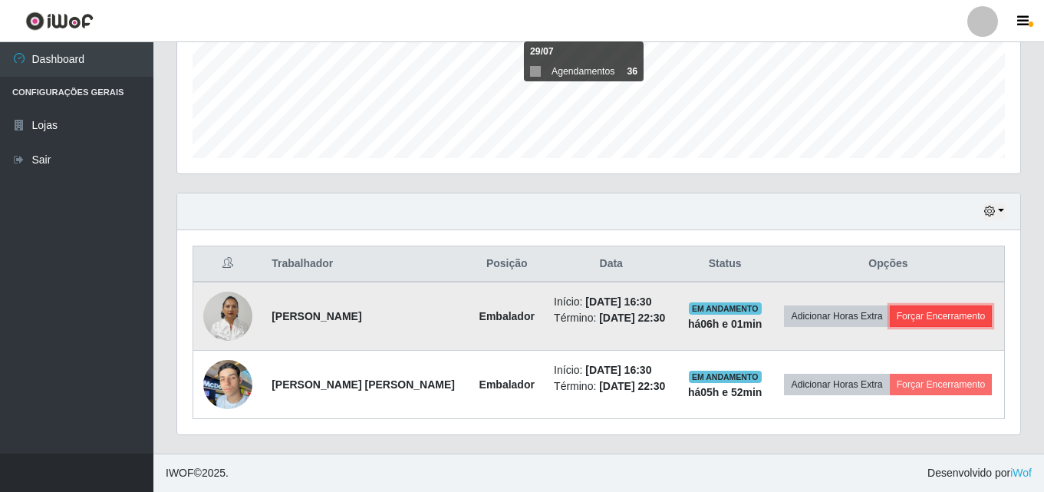
click at [922, 318] on button "Forçar Encerramento" at bounding box center [940, 315] width 103 height 21
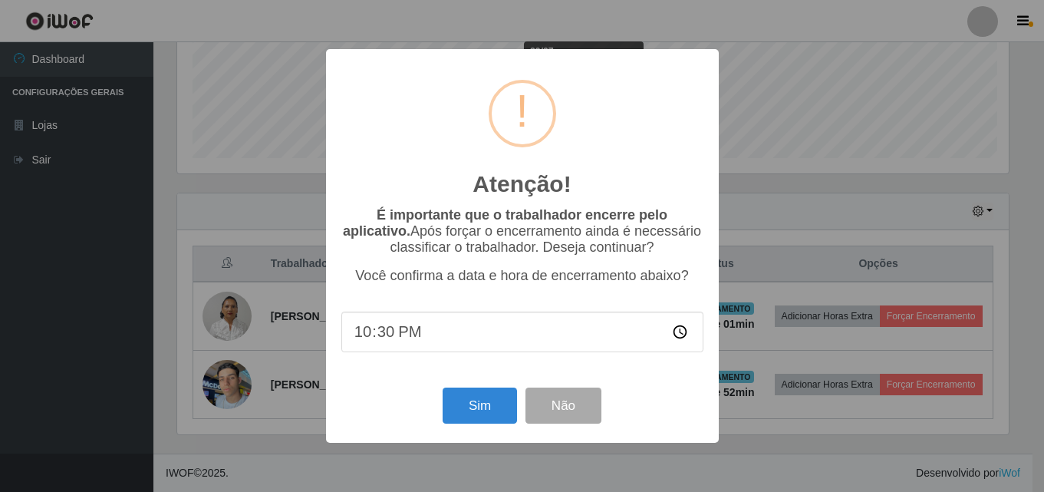
scroll to position [318, 835]
click at [492, 420] on button "Sim" at bounding box center [481, 405] width 74 height 36
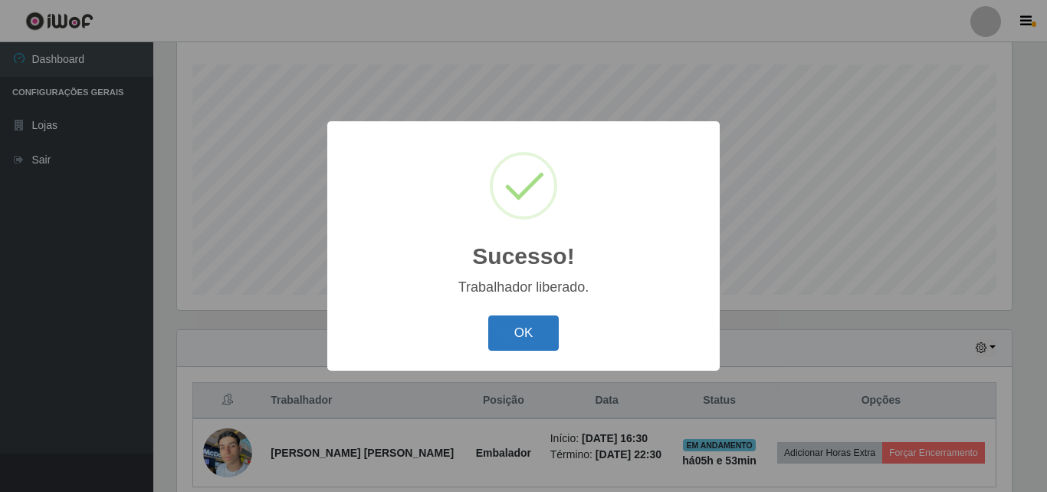
click at [538, 330] on button "OK" at bounding box center [523, 333] width 71 height 36
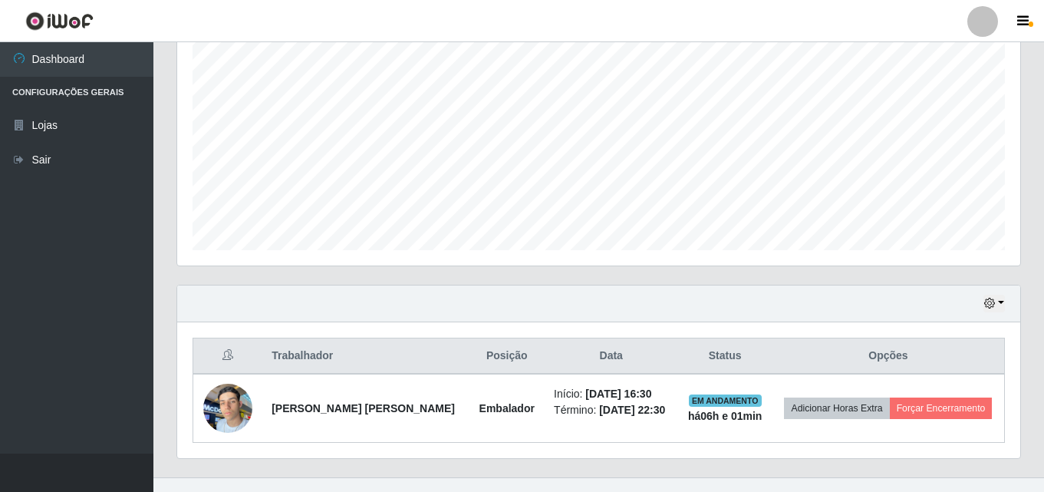
scroll to position [322, 0]
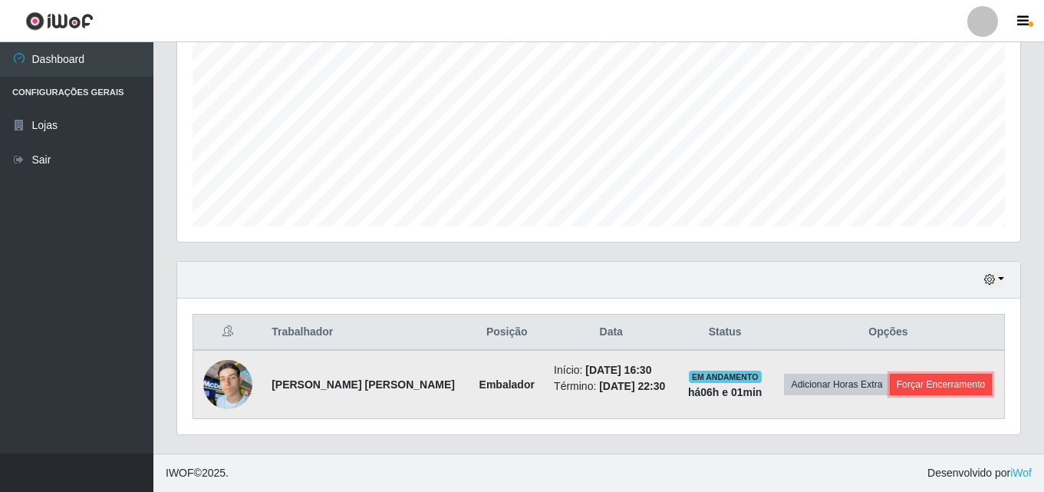
click at [929, 379] on button "Forçar Encerramento" at bounding box center [940, 383] width 103 height 21
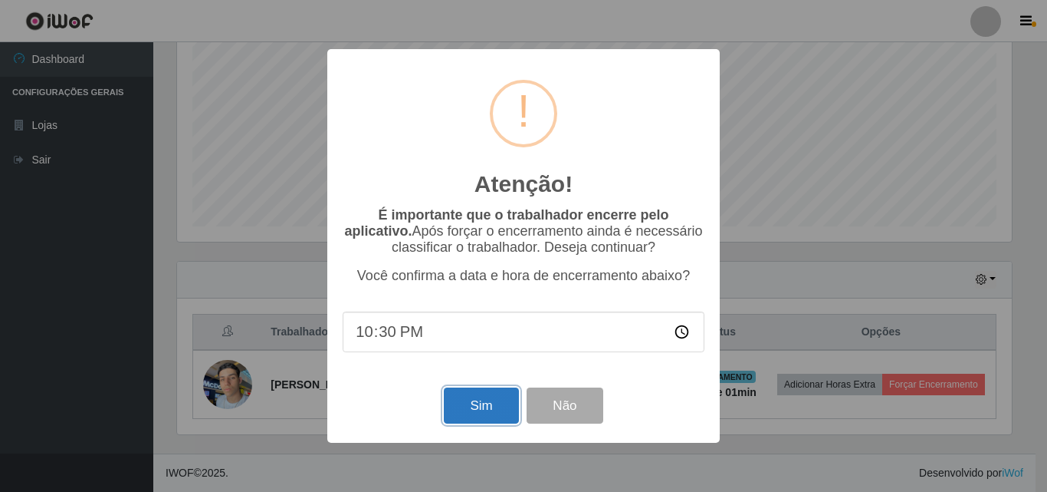
click at [485, 411] on button "Sim" at bounding box center [481, 405] width 74 height 36
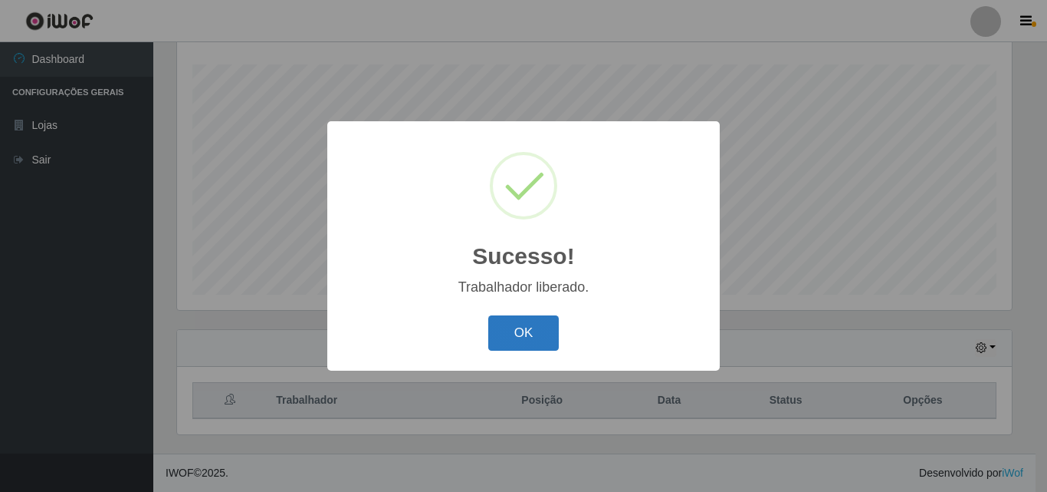
click at [512, 336] on button "OK" at bounding box center [523, 333] width 71 height 36
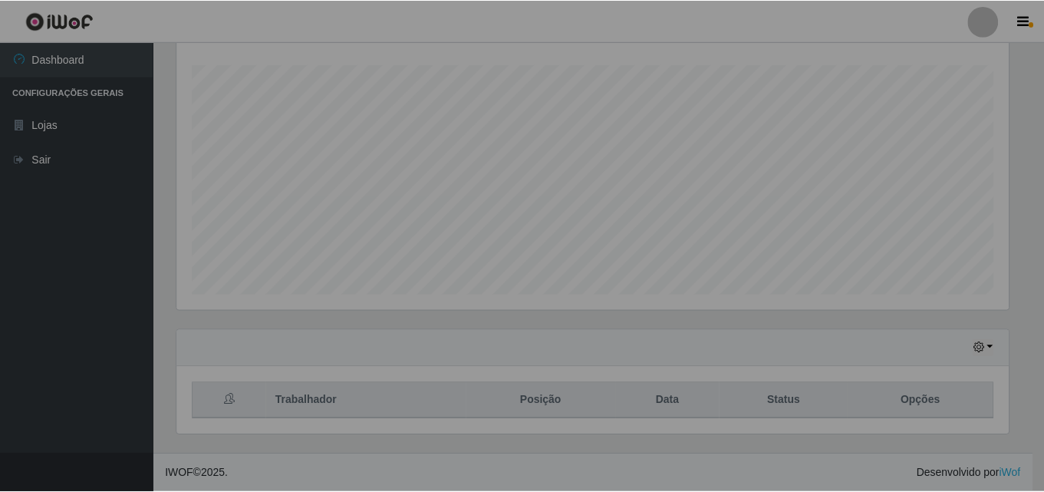
scroll to position [318, 843]
